Goal: Task Accomplishment & Management: Use online tool/utility

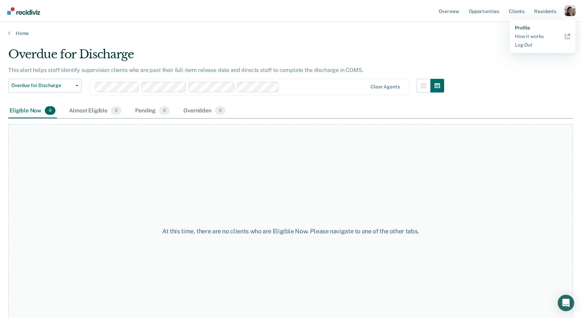
click at [544, 26] on link "Profile" at bounding box center [542, 28] width 55 height 6
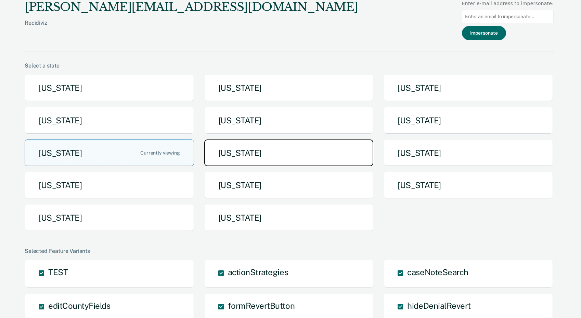
click at [255, 144] on button "Missouri" at bounding box center [288, 152] width 169 height 27
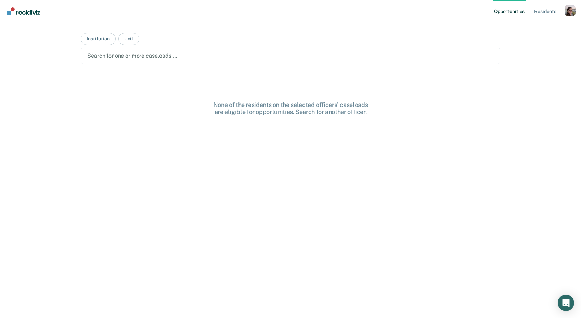
click at [148, 56] on div at bounding box center [290, 56] width 407 height 8
click at [61, 87] on div "Opportunities Resident s Profile How it works Go to System-Level Trends Log Out…" at bounding box center [290, 159] width 581 height 318
click at [62, 83] on div "Opportunities Resident s Profile How it works Go to System-Level Trends Log Out…" at bounding box center [290, 159] width 581 height 318
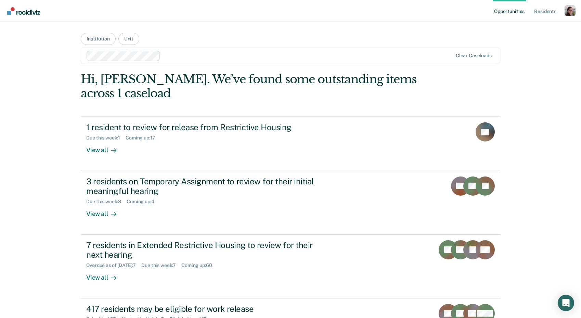
click at [307, 38] on main "Institution Unit Clear caseloads Hi, Justine. We’ve found some outstanding item…" at bounding box center [291, 161] width 436 height 279
click at [40, 69] on div "Opportunities Resident s Profile How it works Go to System-Level Trends Log Out…" at bounding box center [290, 159] width 581 height 318
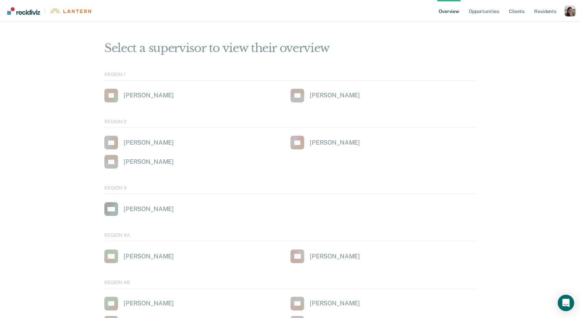
click at [577, 13] on div "| Overview Opportunities Client s Resident s Profile How it works Log Out" at bounding box center [290, 11] width 581 height 22
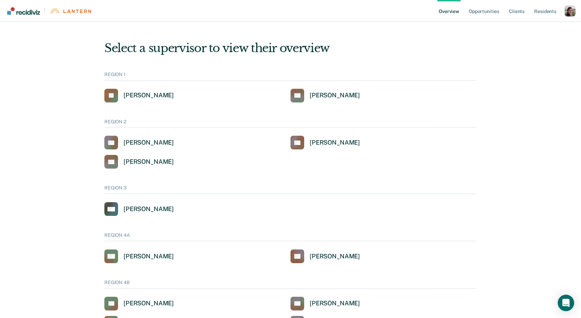
click at [571, 12] on div "Profile dropdown button" at bounding box center [570, 10] width 11 height 11
click at [531, 26] on link "Profile" at bounding box center [542, 28] width 55 height 6
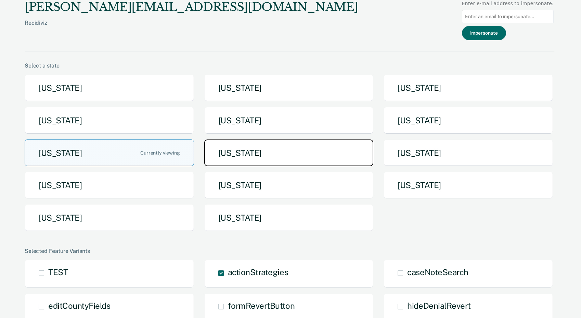
click at [241, 157] on button "[US_STATE]" at bounding box center [288, 152] width 169 height 27
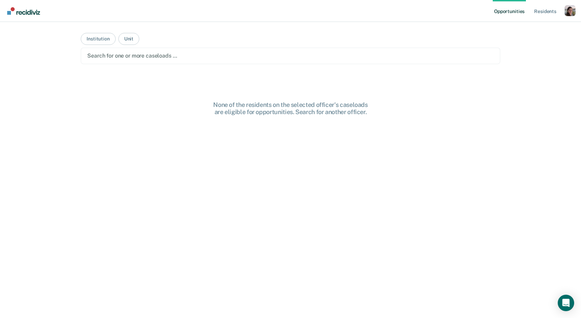
click at [148, 54] on div at bounding box center [290, 56] width 407 height 8
click at [130, 79] on main "Institution Unit Clear caseloads None of the residents on the selected officer'…" at bounding box center [291, 161] width 436 height 279
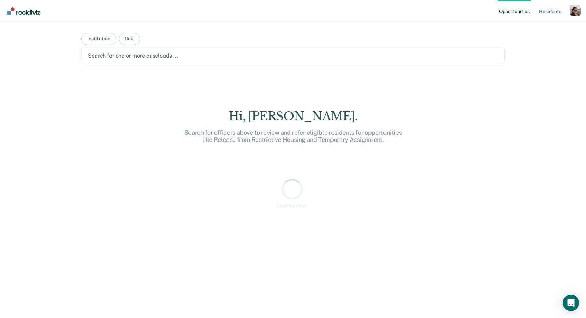
click at [167, 56] on div at bounding box center [293, 56] width 410 height 8
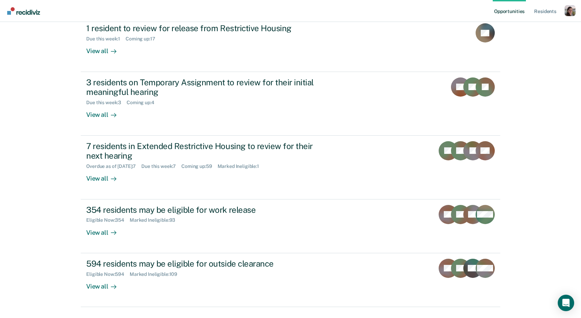
scroll to position [44, 0]
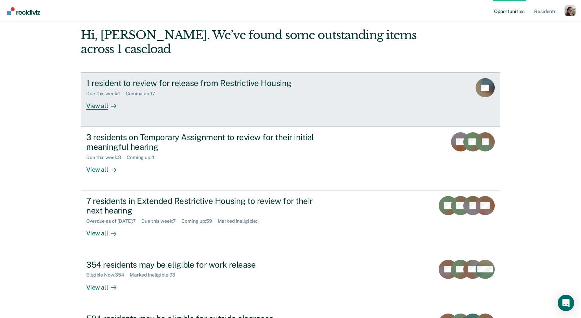
click at [112, 107] on icon at bounding box center [113, 105] width 5 height 5
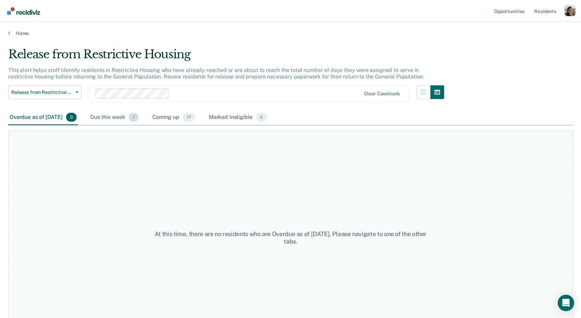
click at [119, 114] on div "Due this week 1" at bounding box center [114, 117] width 51 height 15
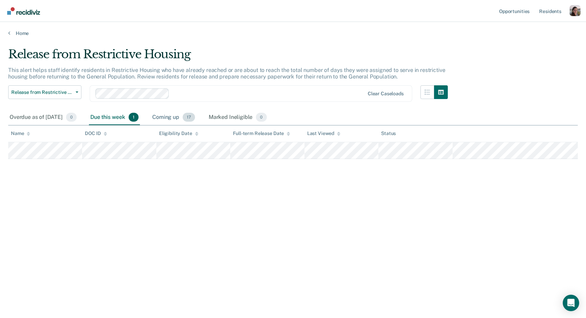
click at [186, 115] on div "Coming up 17" at bounding box center [174, 117] width 46 height 15
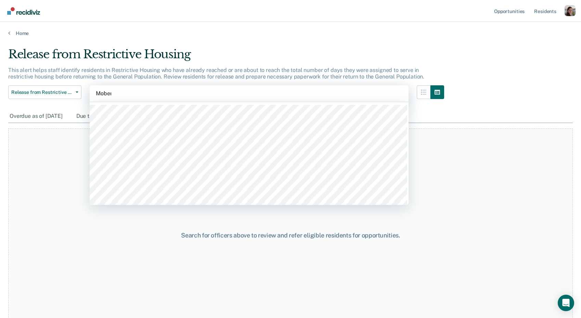
type input "[PERSON_NAME]"
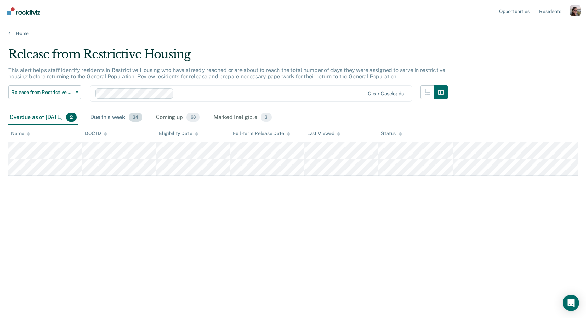
click at [131, 117] on div "Due this week 34" at bounding box center [116, 117] width 55 height 15
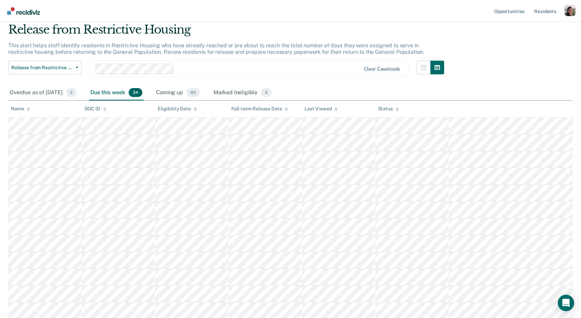
scroll to position [10, 0]
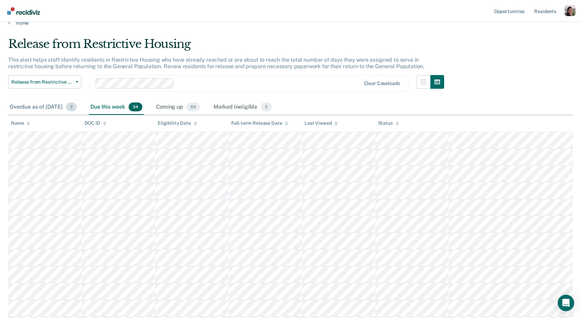
click at [36, 107] on div "Overdue as of [DATE] 2" at bounding box center [43, 107] width 70 height 15
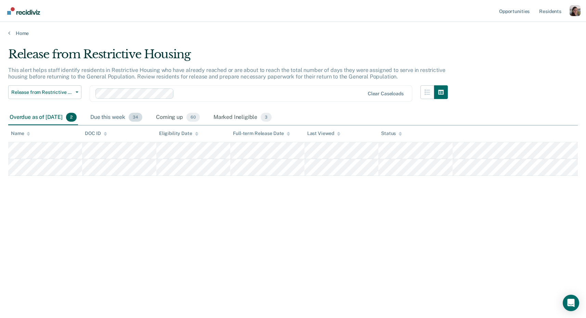
click at [122, 114] on div "Due this week 34" at bounding box center [116, 117] width 55 height 15
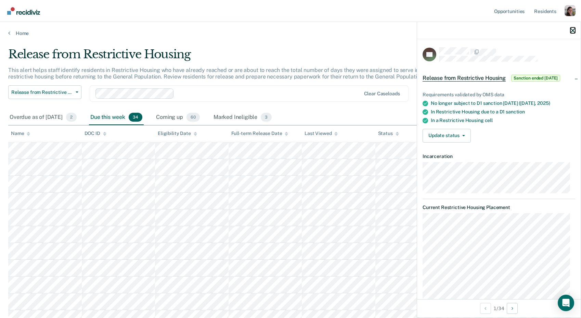
click at [573, 29] on icon "button" at bounding box center [573, 30] width 5 height 5
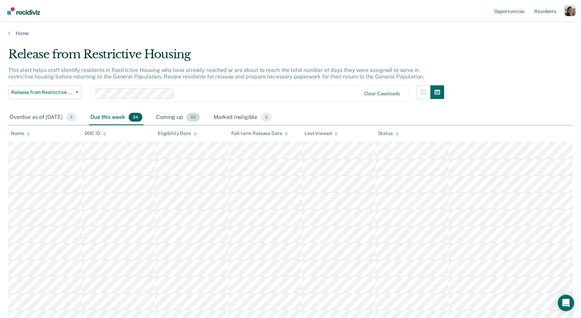
click at [182, 117] on div "Coming up 60" at bounding box center [178, 117] width 47 height 15
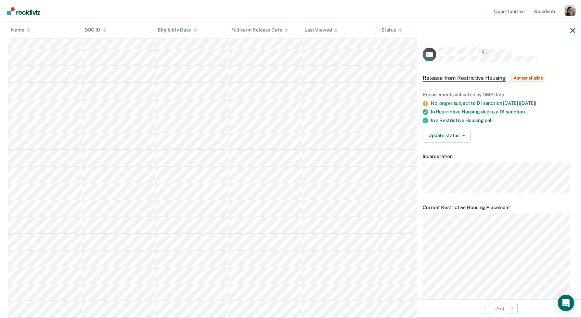
scroll to position [879, 0]
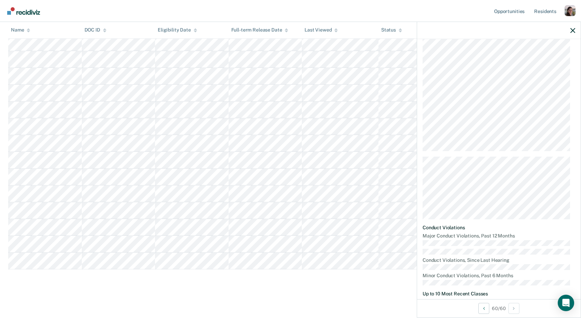
click at [574, 33] on div at bounding box center [499, 30] width 164 height 17
click at [575, 30] on icon "button" at bounding box center [573, 30] width 5 height 5
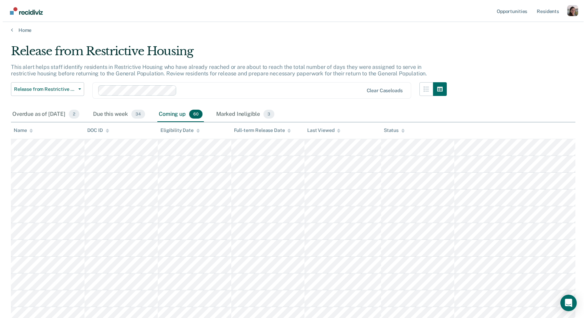
scroll to position [0, 0]
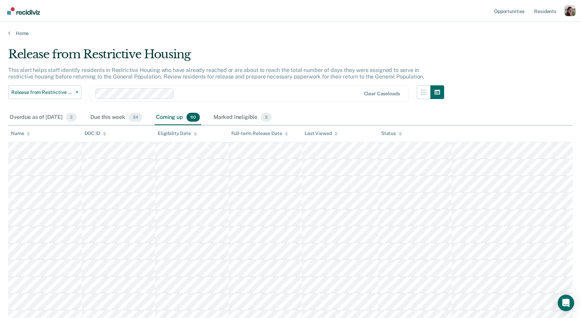
click at [374, 52] on div "Release from Restrictive Housing" at bounding box center [226, 57] width 436 height 20
click at [258, 116] on div "Marked Ineligible 3" at bounding box center [242, 117] width 61 height 15
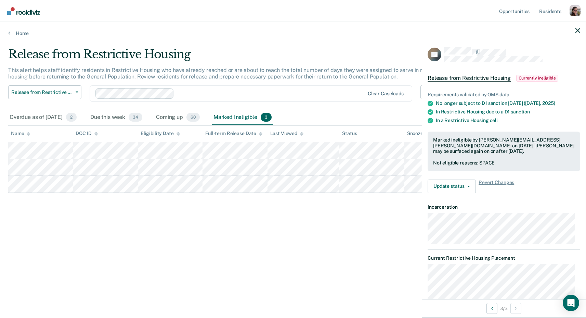
click at [302, 214] on div "Release from Restrictive Housing This alert helps staff identify residents in R…" at bounding box center [293, 156] width 570 height 219
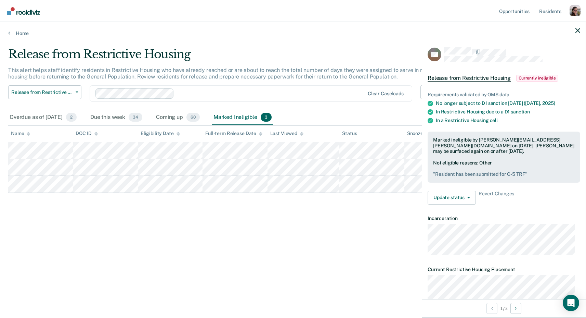
click at [384, 245] on div "Release from Restrictive Housing This alert helps staff identify residents in R…" at bounding box center [293, 156] width 570 height 219
